Goal: Transaction & Acquisition: Purchase product/service

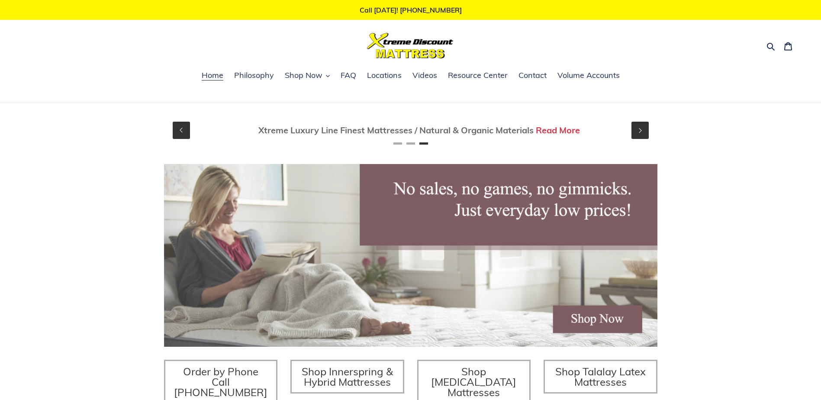
scroll to position [0, 986]
click at [328, 76] on icon "button" at bounding box center [328, 76] width 4 height 4
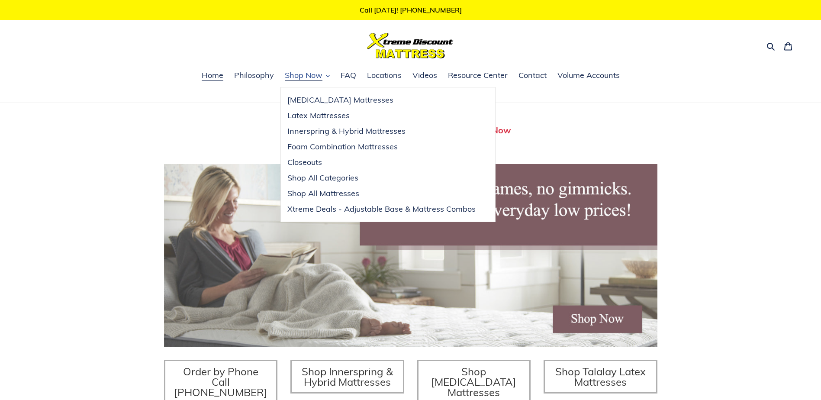
scroll to position [0, 0]
click at [373, 207] on span "Xtreme Deals - Adjustable Base & Mattress Combos" at bounding box center [381, 209] width 188 height 10
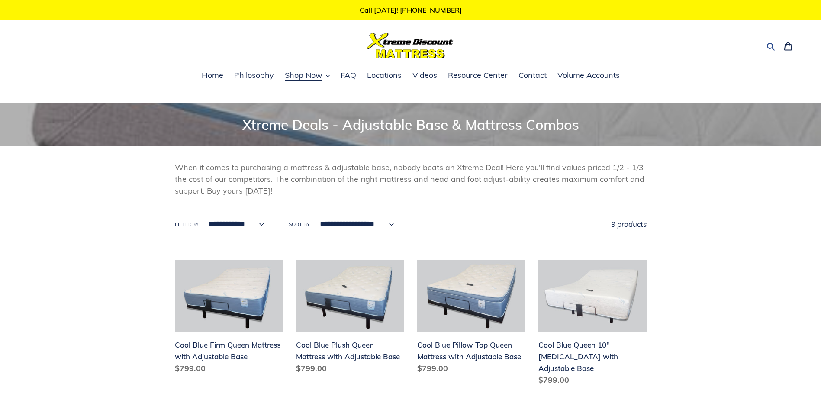
click at [770, 45] on icon "button" at bounding box center [770, 46] width 9 height 9
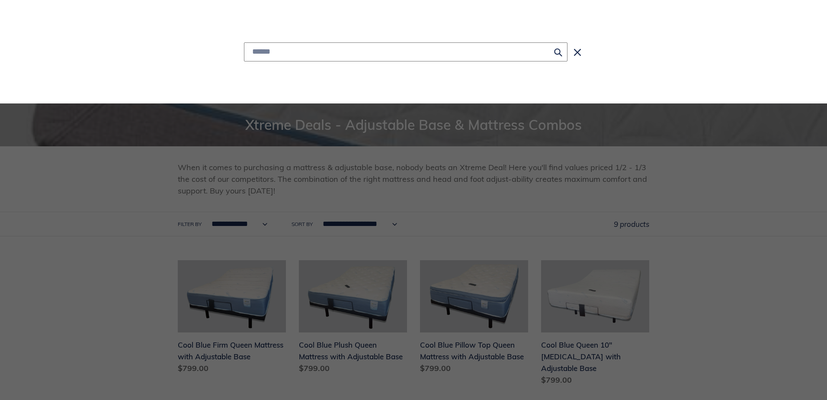
click at [311, 52] on input "Search" at bounding box center [406, 51] width 324 height 19
type input "**********"
click at [557, 50] on icon "Search" at bounding box center [558, 52] width 8 height 9
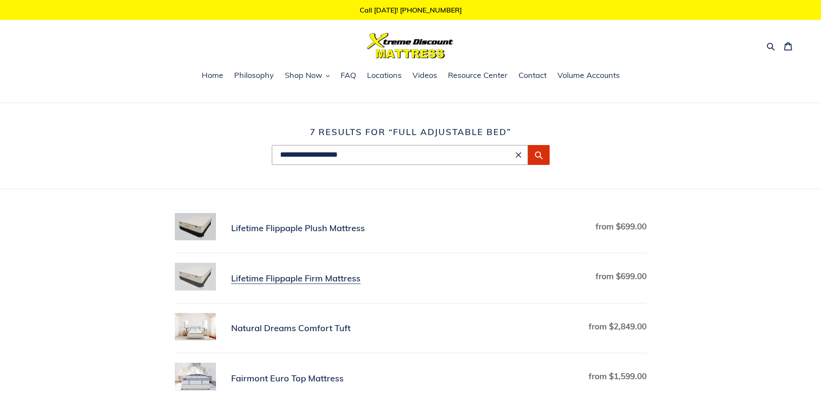
click at [327, 278] on link "Lifetime Flippaple Firm Mattress" at bounding box center [410, 278] width 471 height 31
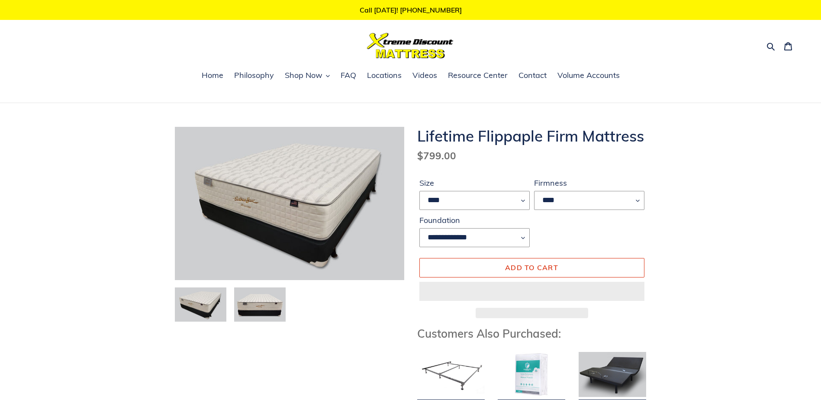
select select "****"
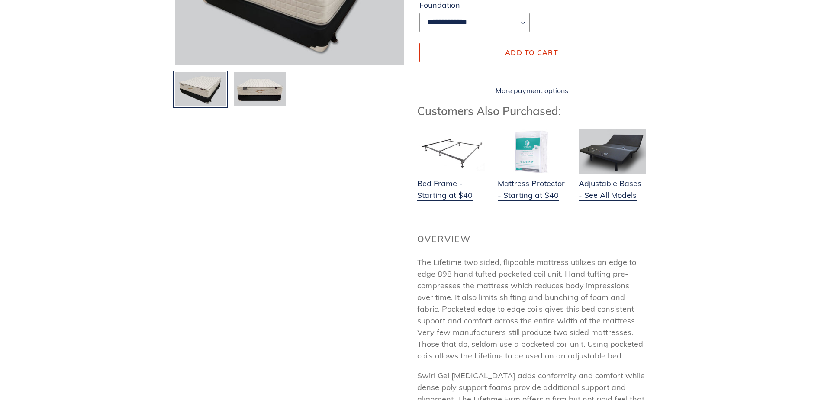
scroll to position [216, 0]
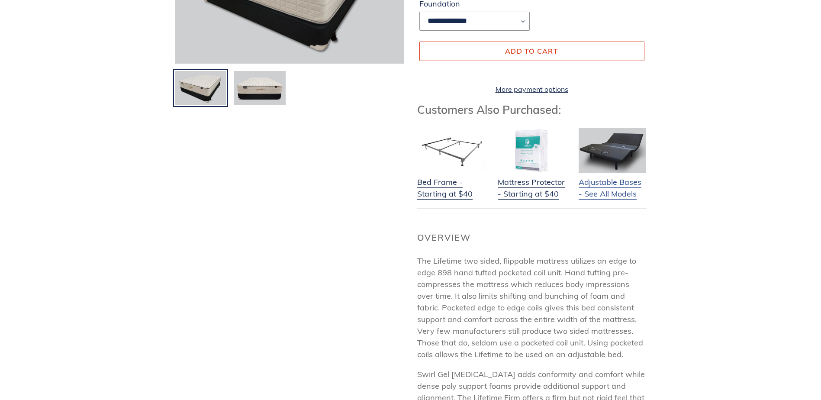
click at [629, 189] on link "Adjustable Bases - See All Models" at bounding box center [611, 182] width 67 height 34
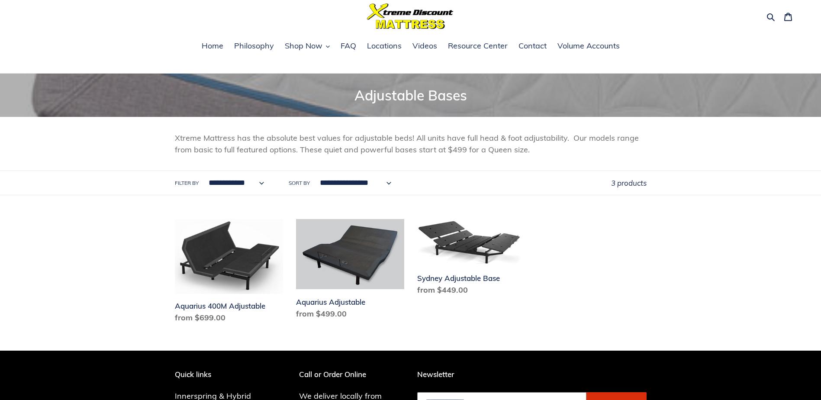
scroll to position [43, 0]
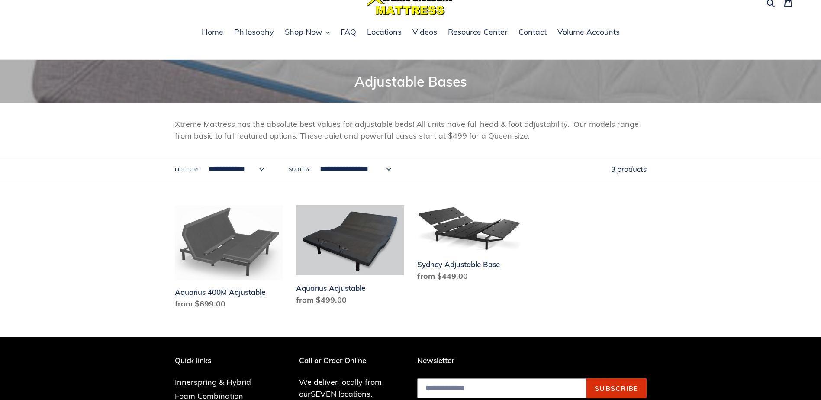
click at [215, 291] on link "Aquarius 400M Adjustable" at bounding box center [229, 259] width 108 height 108
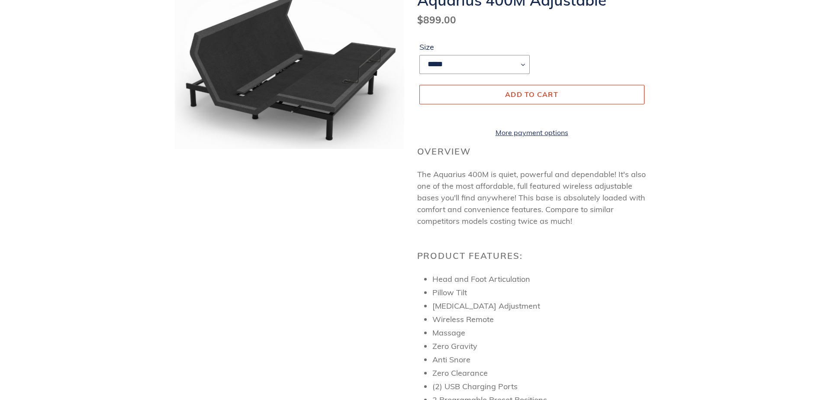
scroll to position [87, 0]
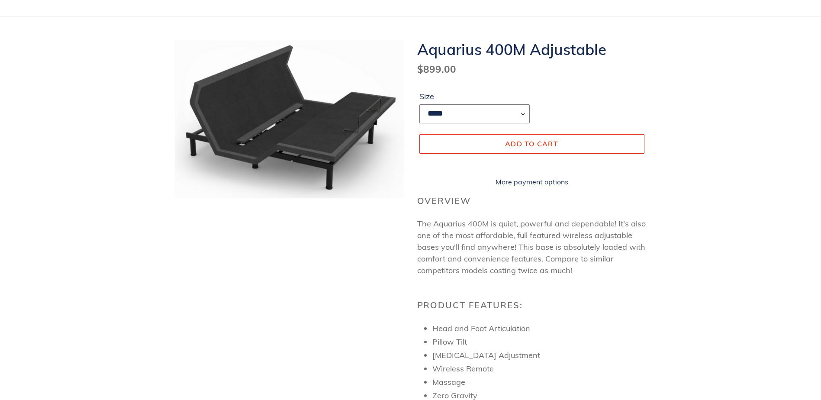
click at [523, 111] on select "***** **** *******" at bounding box center [474, 113] width 110 height 19
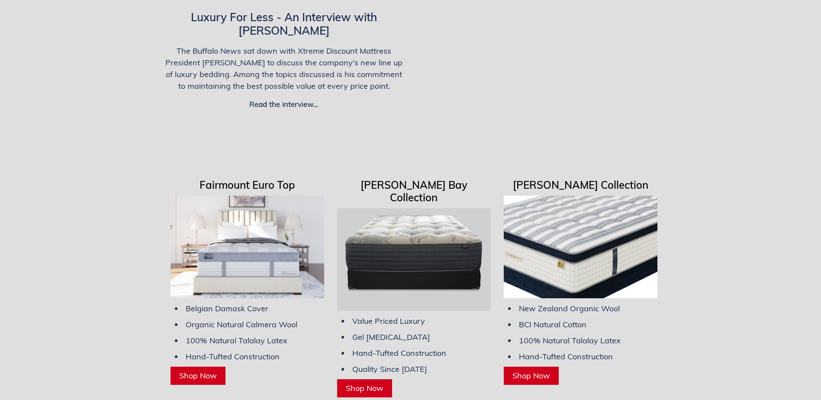
scroll to position [1990, 0]
